Goal: Information Seeking & Learning: Learn about a topic

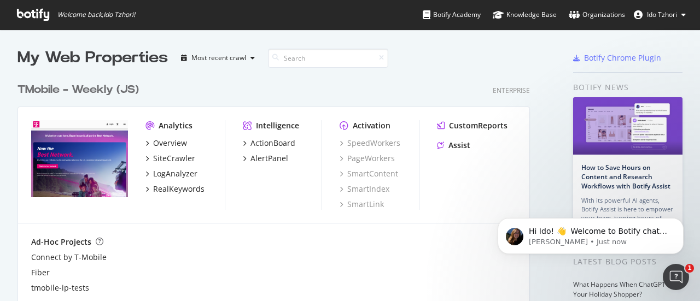
click at [121, 89] on div "TMobile - Weekly (JS)" at bounding box center [77, 90] width 121 height 16
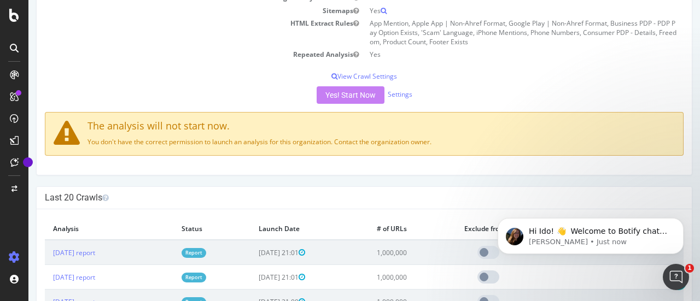
scroll to position [383, 0]
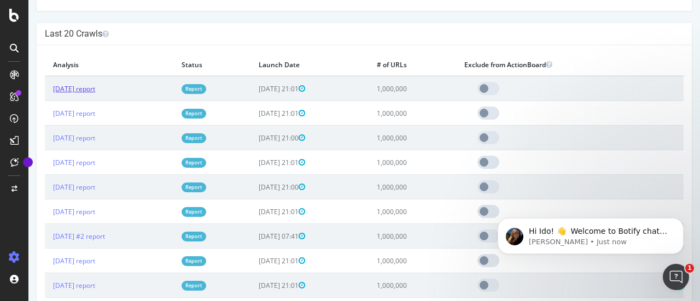
click at [95, 89] on link "[DATE] report" at bounding box center [74, 88] width 42 height 9
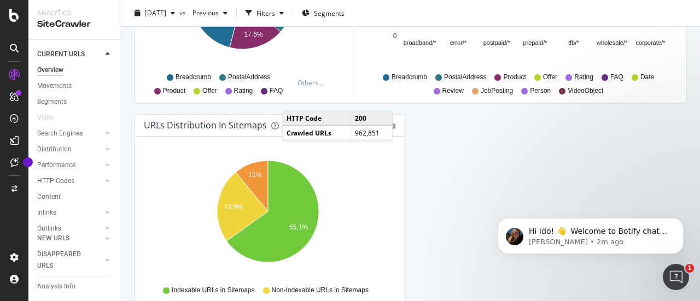
scroll to position [1281, 0]
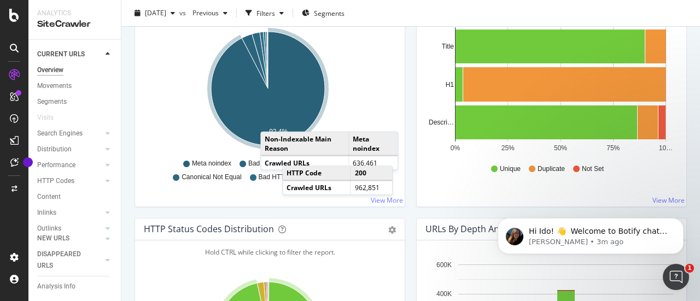
scroll to position [24, 0]
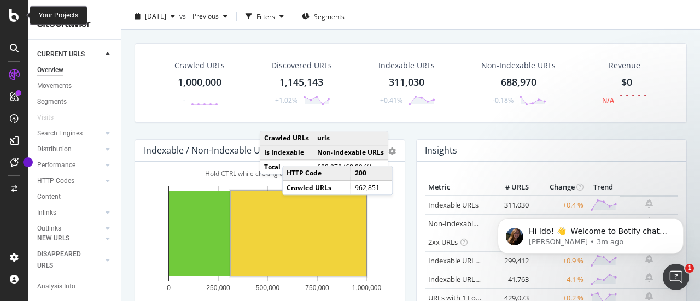
click at [10, 17] on icon at bounding box center [14, 15] width 10 height 13
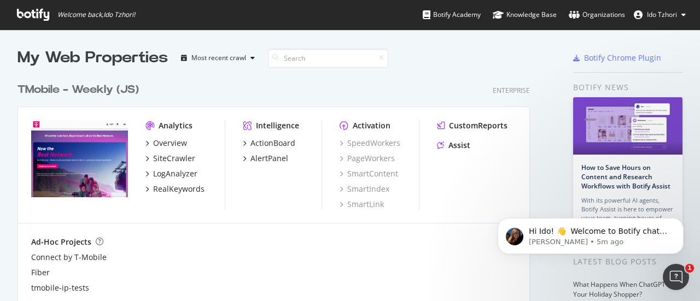
click at [120, 93] on div "TMobile - Weekly (JS)" at bounding box center [77, 90] width 121 height 16
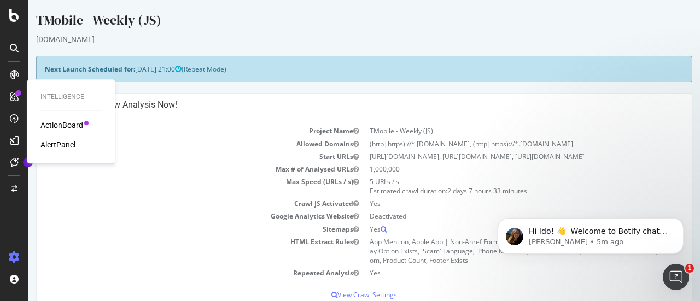
click at [289, 138] on td "Allowed Domains" at bounding box center [204, 144] width 319 height 13
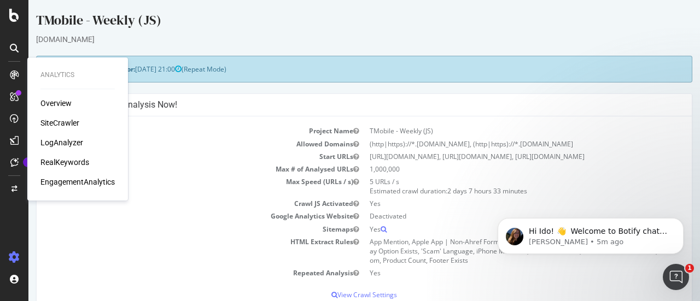
click at [19, 78] on div at bounding box center [13, 74] width 17 height 17
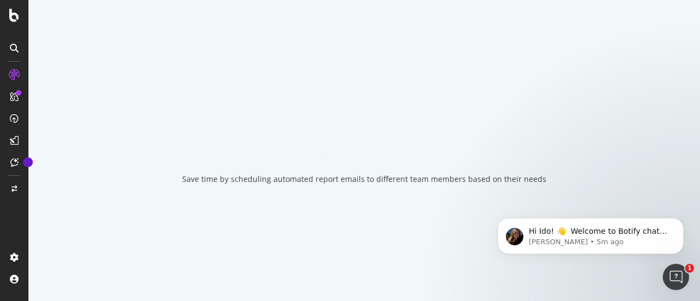
click at [15, 19] on icon at bounding box center [14, 15] width 10 height 13
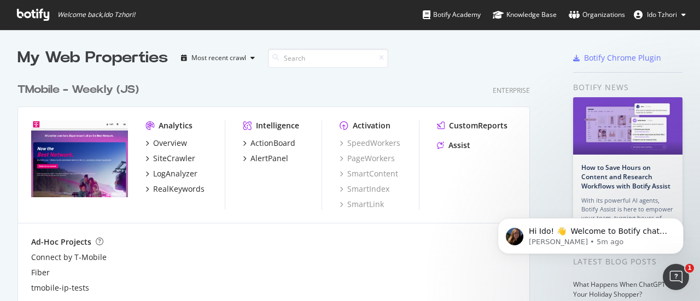
click at [95, 89] on div "TMobile - Weekly (JS)" at bounding box center [77, 90] width 121 height 16
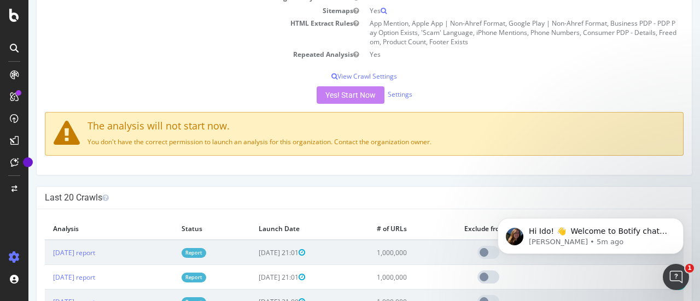
scroll to position [273, 0]
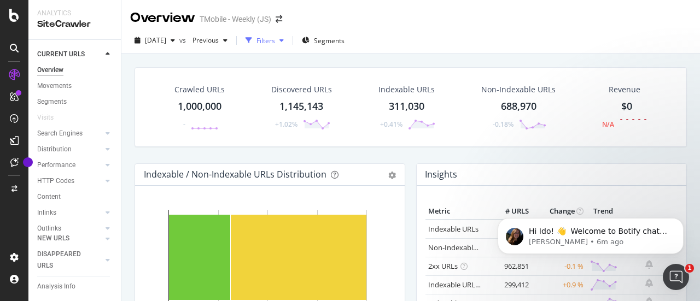
click at [288, 42] on div "button" at bounding box center [281, 40] width 13 height 7
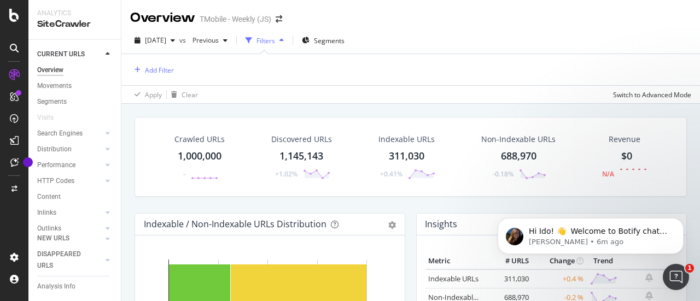
click at [288, 39] on div "button" at bounding box center [281, 40] width 13 height 7
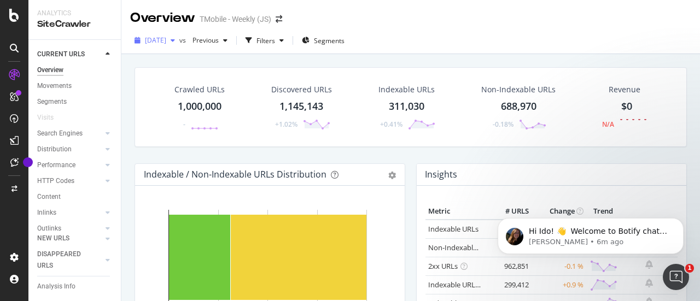
click at [175, 40] on icon "button" at bounding box center [173, 40] width 4 height 7
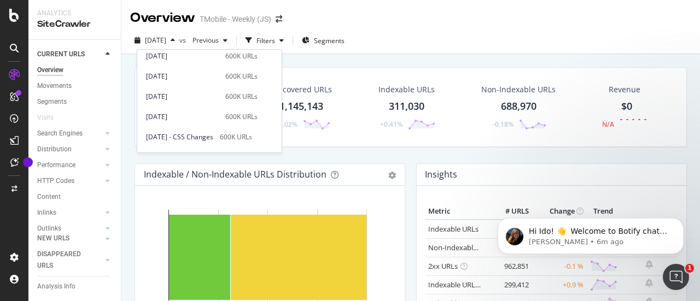
scroll to position [745, 0]
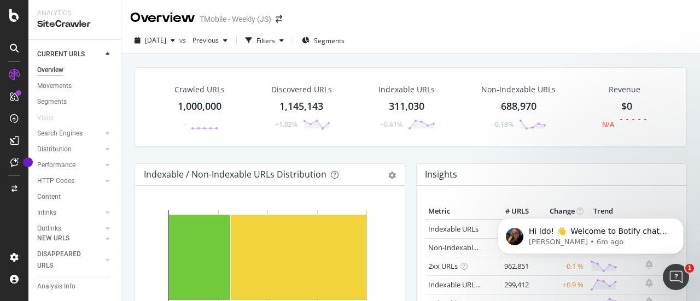
click at [419, 38] on div "[DATE] vs Previous Filters Segments" at bounding box center [410, 43] width 578 height 22
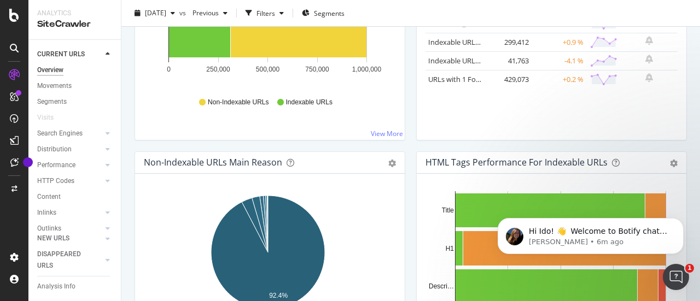
scroll to position [0, 0]
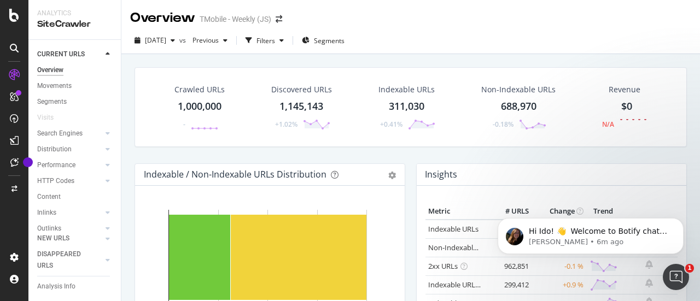
click at [407, 157] on div "Crawled URLs 1,000,000 - Discovered URLs 1,145,143 +1.02% Indexable URLs 311,03…" at bounding box center [410, 115] width 563 height 96
click at [275, 37] on div "Filters" at bounding box center [265, 40] width 19 height 9
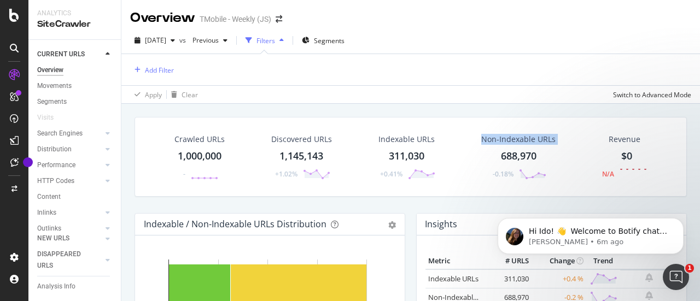
click at [288, 37] on div "Filters" at bounding box center [264, 40] width 47 height 16
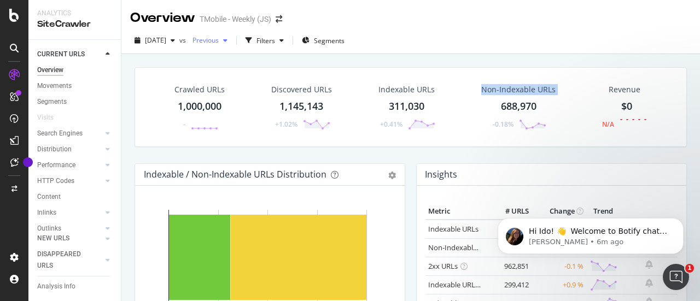
click at [232, 39] on div "button" at bounding box center [225, 40] width 13 height 7
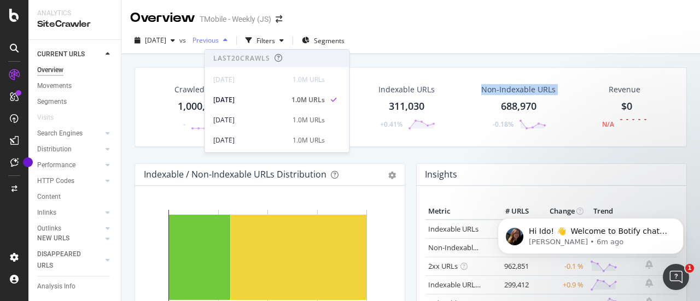
click at [232, 39] on div "button" at bounding box center [225, 40] width 13 height 7
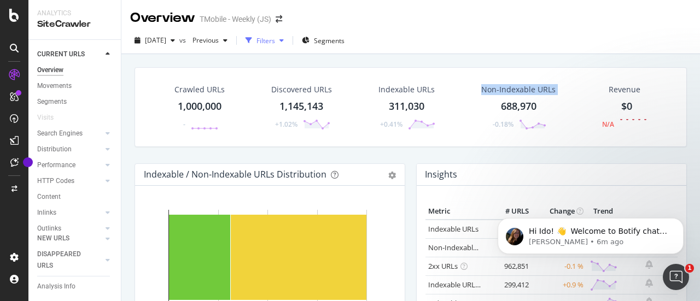
click at [288, 43] on div "button" at bounding box center [281, 40] width 13 height 7
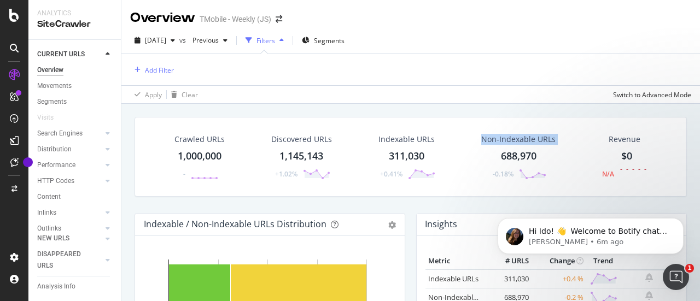
click at [288, 43] on div "button" at bounding box center [281, 40] width 13 height 7
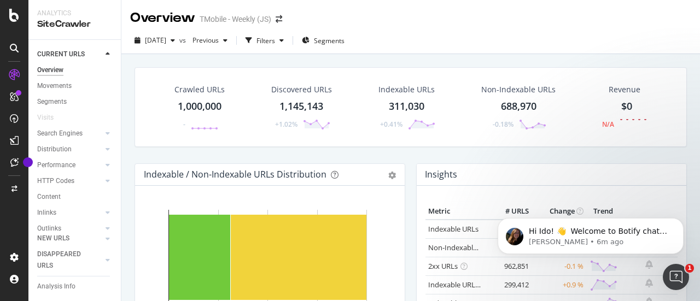
click at [374, 69] on div "Crawled URLs 1,000,000 - Discovered URLs 1,145,143 +1.02% Indexable URLs 311,03…" at bounding box center [410, 107] width 552 height 80
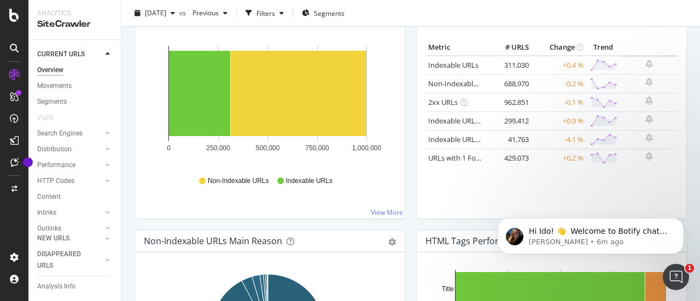
scroll to position [219, 0]
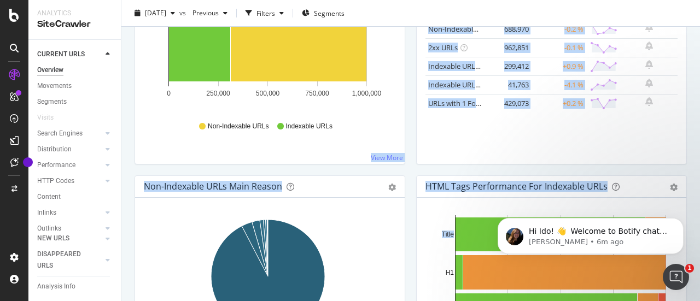
drag, startPoint x: 405, startPoint y: 146, endPoint x: 428, endPoint y: 267, distance: 123.5
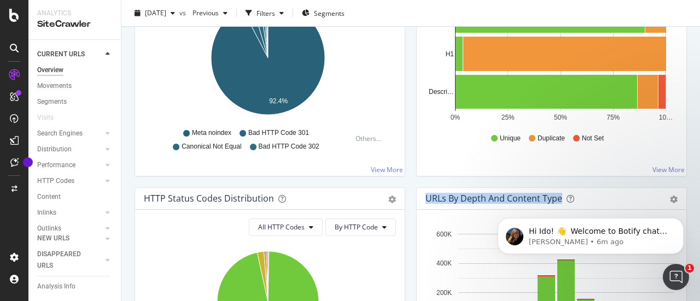
drag, startPoint x: 417, startPoint y: 193, endPoint x: 407, endPoint y: 276, distance: 83.7
click at [411, 276] on div "URLs by Depth and Content Type Bar (by Value) Bar (by Percentage) Table Export …" at bounding box center [552, 303] width 282 height 231
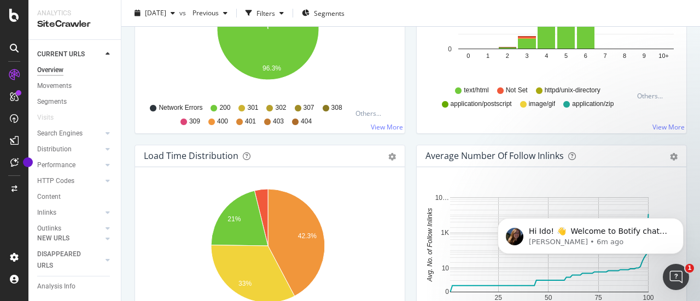
scroll to position [765, 0]
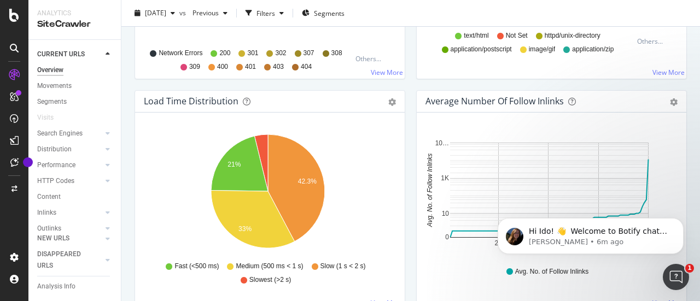
click at [399, 262] on div "Hold CTRL while clicking to filter the report. 42.3% 21% 33% HTML Load Time Cra…" at bounding box center [270, 211] width 270 height 197
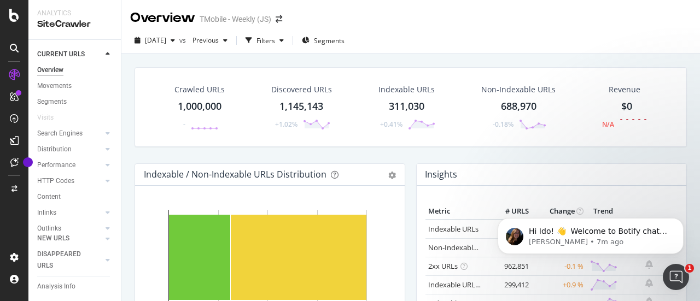
scroll to position [77, 0]
click at [67, 195] on div "Url Explorer" at bounding box center [54, 200] width 34 height 11
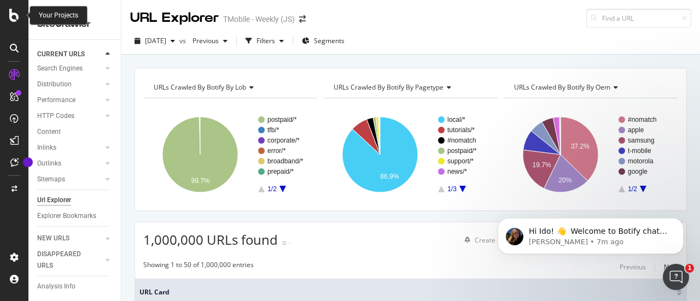
click at [15, 16] on icon at bounding box center [14, 15] width 10 height 13
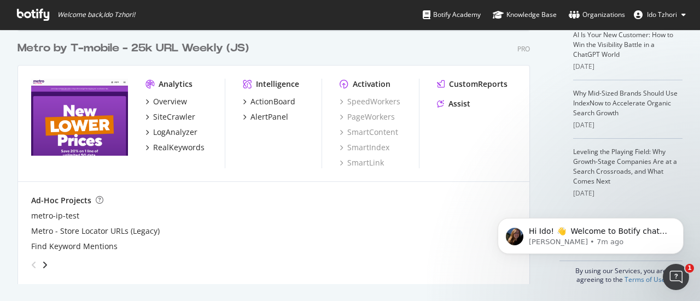
scroll to position [244, 0]
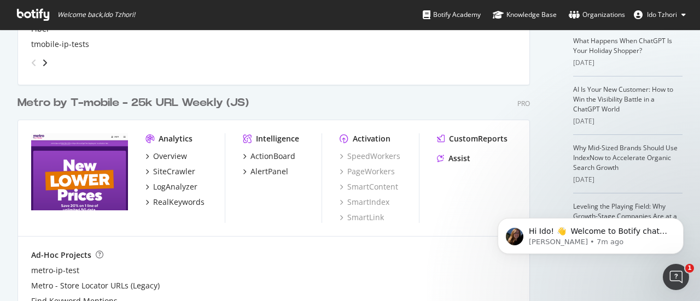
click at [147, 103] on div "Metro by T-mobile - 25k URL Weekly (JS)" at bounding box center [132, 103] width 231 height 16
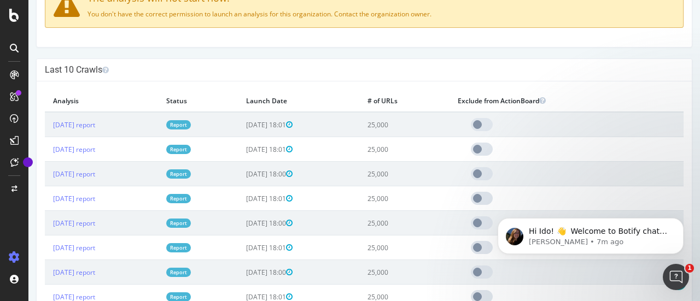
scroll to position [55, 0]
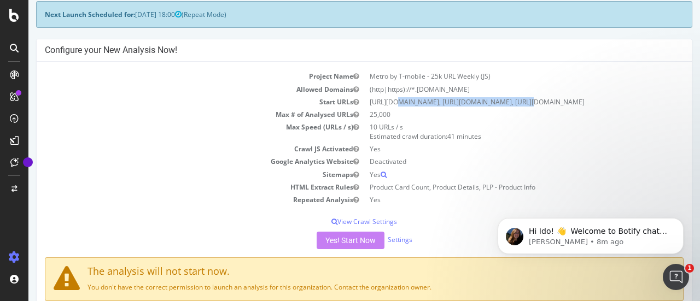
drag, startPoint x: 365, startPoint y: 98, endPoint x: 492, endPoint y: 101, distance: 126.9
click at [492, 101] on td "[URL][DOMAIN_NAME], [URL][DOMAIN_NAME], [URL][DOMAIN_NAME]" at bounding box center [523, 102] width 319 height 13
click at [379, 139] on td "10 URLs / s Estimated crawl duration: 41 minutes" at bounding box center [523, 132] width 319 height 22
click at [379, 143] on td "10 URLs / s Estimated crawl duration: 41 minutes" at bounding box center [523, 132] width 319 height 22
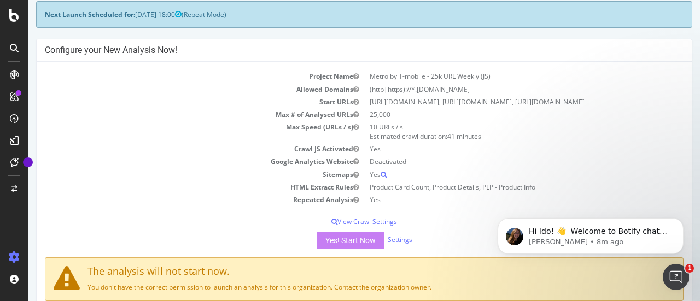
click at [379, 143] on td "10 URLs / s Estimated crawl duration: 41 minutes" at bounding box center [523, 132] width 319 height 22
click at [374, 155] on td "Yes" at bounding box center [523, 149] width 319 height 13
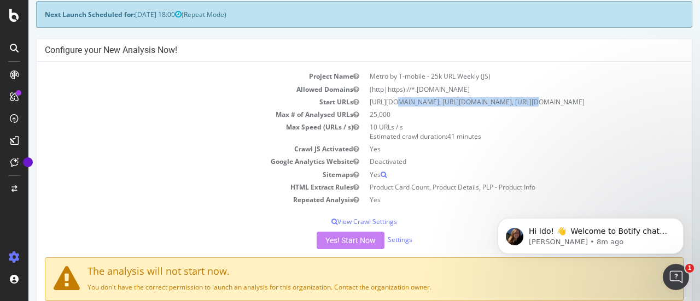
drag, startPoint x: 364, startPoint y: 103, endPoint x: 495, endPoint y: 104, distance: 131.8
click at [495, 104] on td "[URL][DOMAIN_NAME], [URL][DOMAIN_NAME], [URL][DOMAIN_NAME]" at bounding box center [523, 102] width 319 height 13
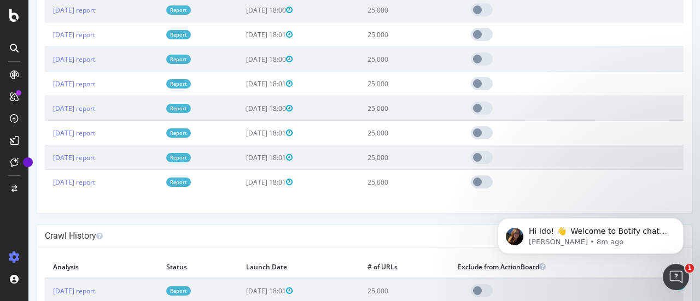
scroll to position [601, 0]
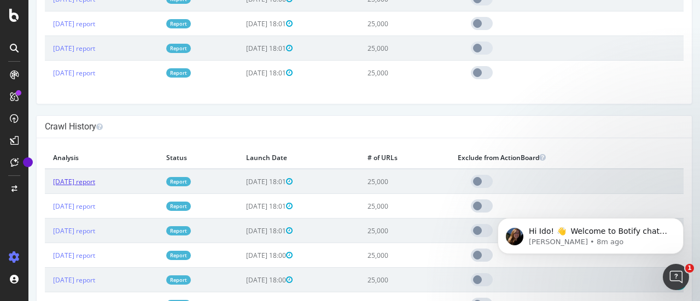
click at [90, 185] on link "[DATE] report" at bounding box center [74, 181] width 42 height 9
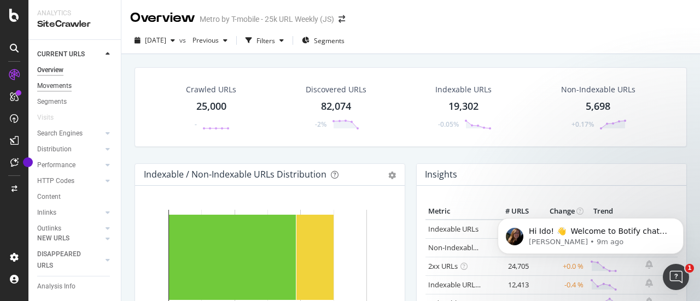
click at [56, 87] on div "Movements" at bounding box center [54, 85] width 34 height 11
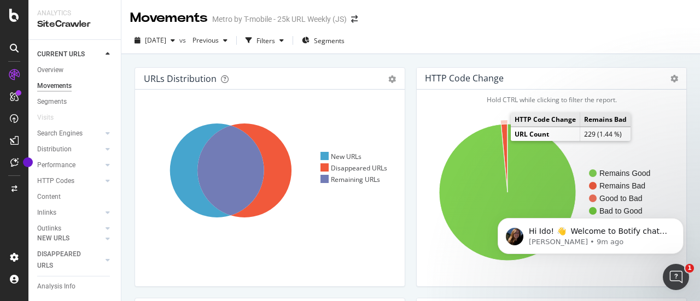
click at [501, 132] on icon "A chart." at bounding box center [504, 158] width 7 height 68
